Goal: Task Accomplishment & Management: Manage account settings

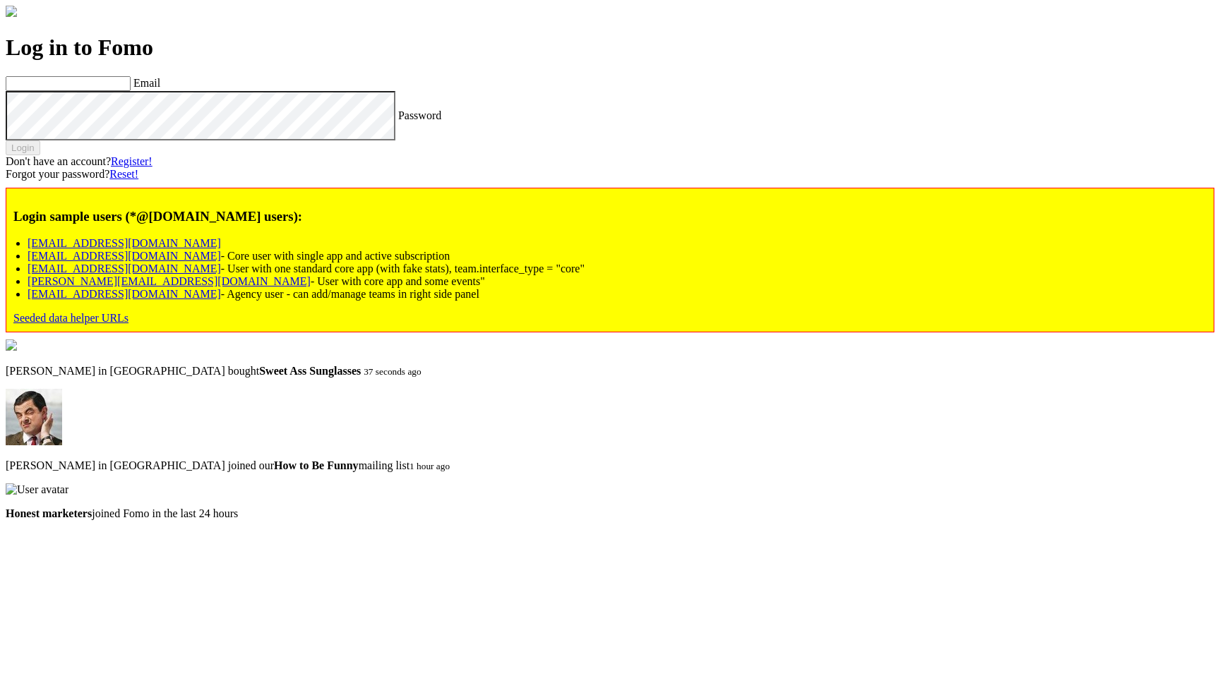
click at [160, 89] on label "Email" at bounding box center [146, 83] width 27 height 12
click at [131, 91] on input "Email" at bounding box center [68, 83] width 125 height 15
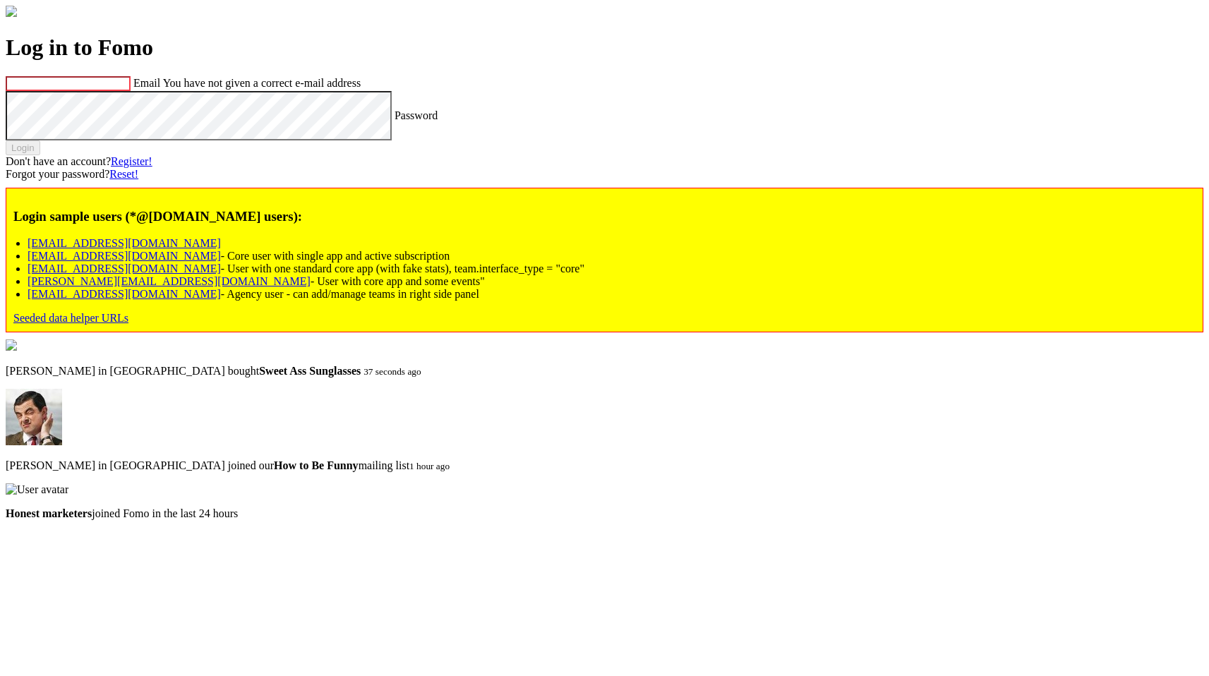
click at [189, 301] on ul "[EMAIL_ADDRESS][DOMAIN_NAME] [EMAIL_ADDRESS][DOMAIN_NAME] - Core user with sing…" at bounding box center [604, 269] width 1183 height 64
click at [138, 300] on link "[EMAIL_ADDRESS][DOMAIN_NAME]" at bounding box center [124, 294] width 193 height 12
type input "[EMAIL_ADDRESS][DOMAIN_NAME]"
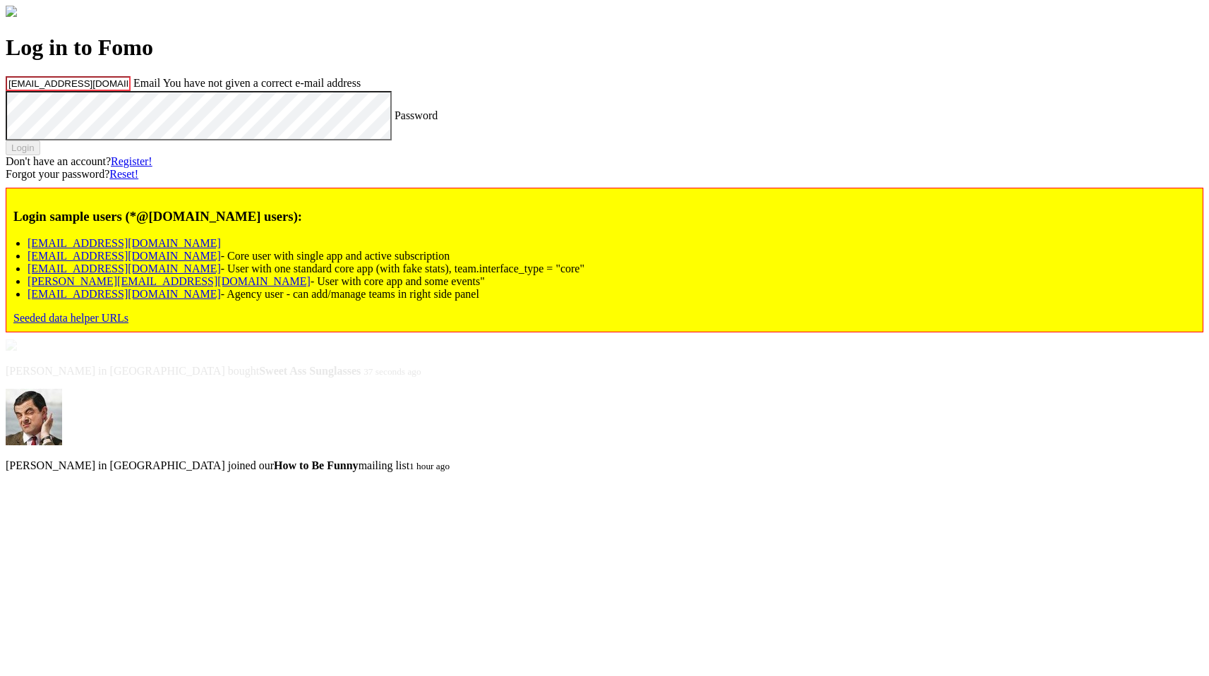
click at [140, 155] on div "Login" at bounding box center [605, 147] width 1198 height 15
click at [200, 324] on div "Log in to Fomo [EMAIL_ADDRESS][DOMAIN_NAME] Email You have not given a correct …" at bounding box center [605, 184] width 1198 height 298
click at [395, 121] on label "Password" at bounding box center [416, 115] width 43 height 12
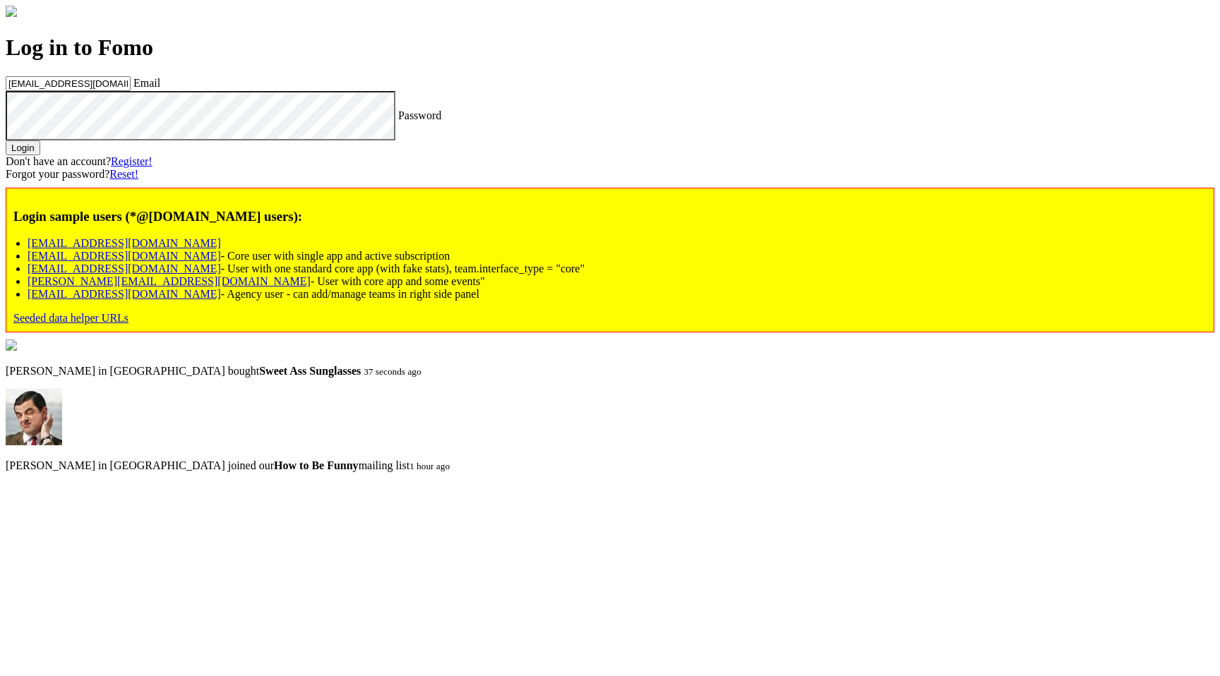
click at [191, 333] on div "Log in to Fomo [EMAIL_ADDRESS][DOMAIN_NAME] Email Password Login Don't have an …" at bounding box center [610, 184] width 1209 height 298
click at [40, 155] on button "Login" at bounding box center [23, 147] width 35 height 15
